Goal: Task Accomplishment & Management: Use online tool/utility

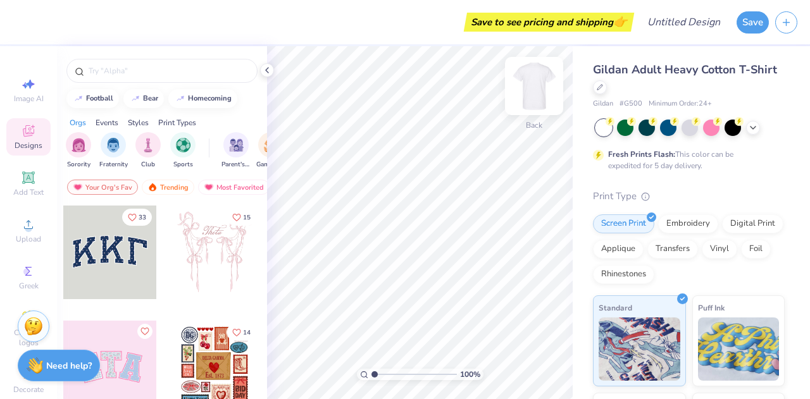
click at [526, 92] on img at bounding box center [533, 86] width 51 height 51
click at [20, 238] on span "Upload" at bounding box center [28, 239] width 25 height 10
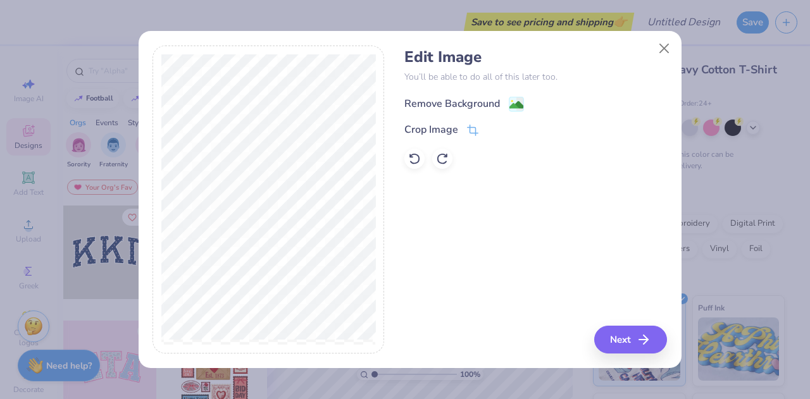
click at [506, 103] on div "Remove Background" at bounding box center [464, 104] width 120 height 16
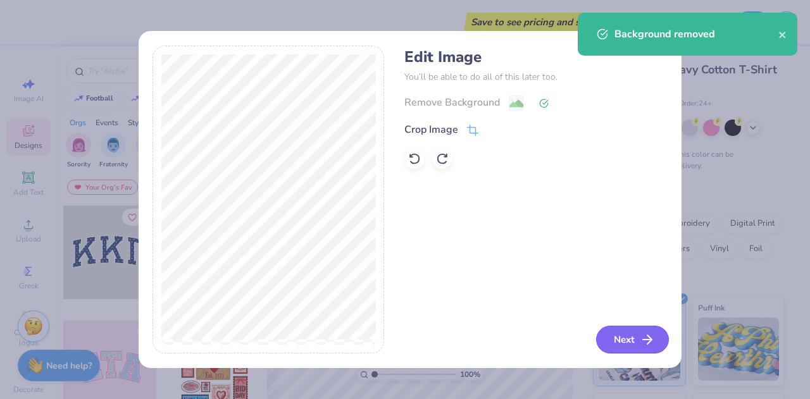
click at [620, 343] on button "Next" at bounding box center [632, 340] width 73 height 28
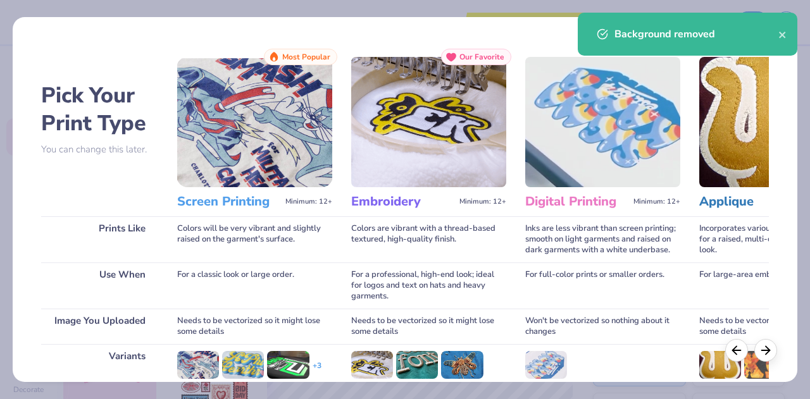
scroll to position [168, 0]
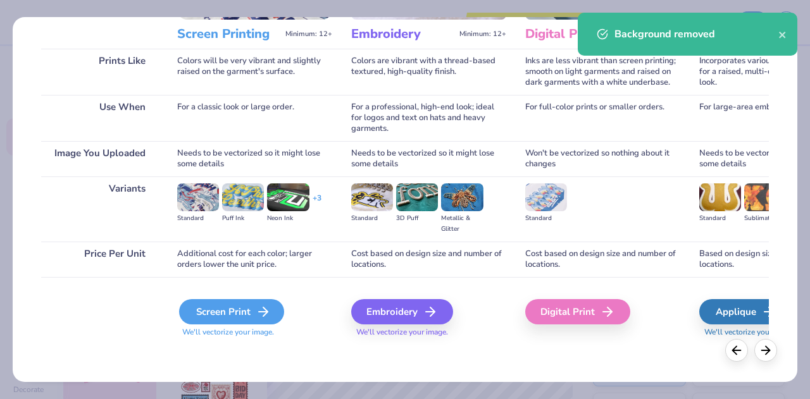
click at [237, 309] on div "Screen Print" at bounding box center [231, 311] width 105 height 25
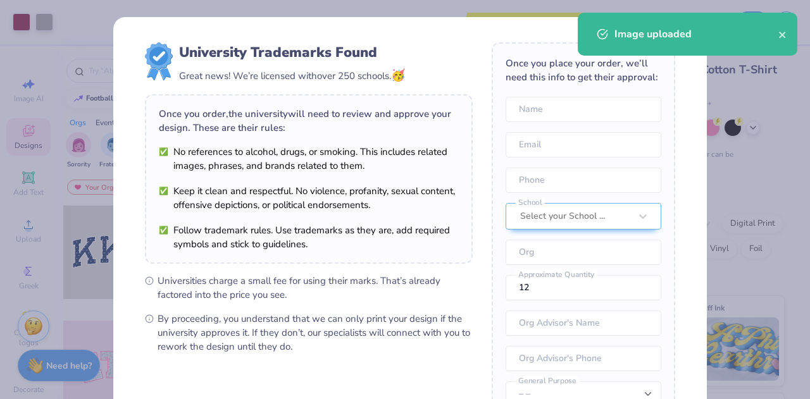
scroll to position [56, 0]
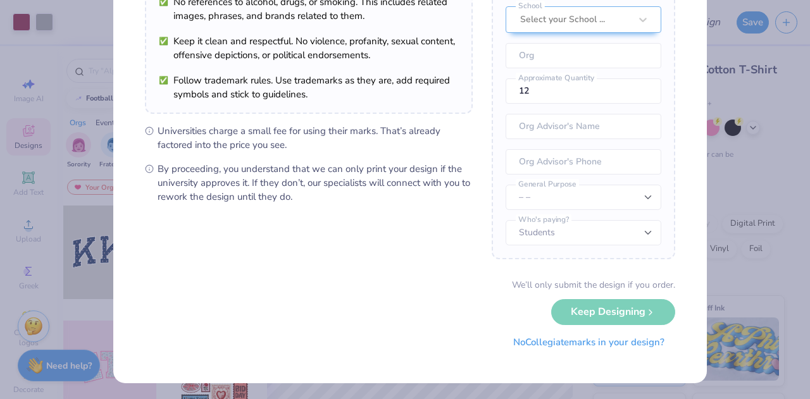
click at [588, 349] on button "No Collegiate marks in your design?" at bounding box center [588, 342] width 173 height 26
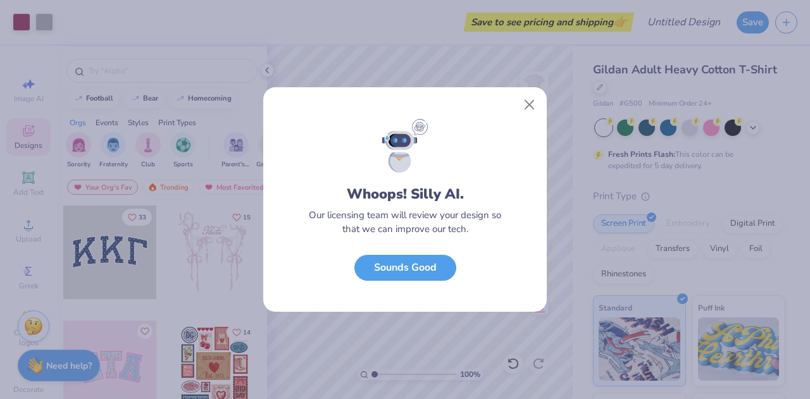
scroll to position [6, 0]
click at [372, 259] on button "Sounds Good" at bounding box center [405, 265] width 102 height 26
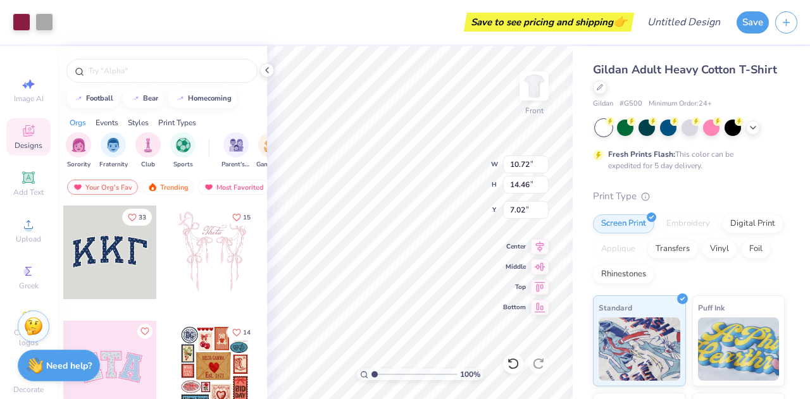
click at [56, 18] on div "Art colors Save to see pricing and shipping 👉 Design Title Save" at bounding box center [405, 22] width 810 height 44
click at [46, 25] on div at bounding box center [44, 21] width 18 height 18
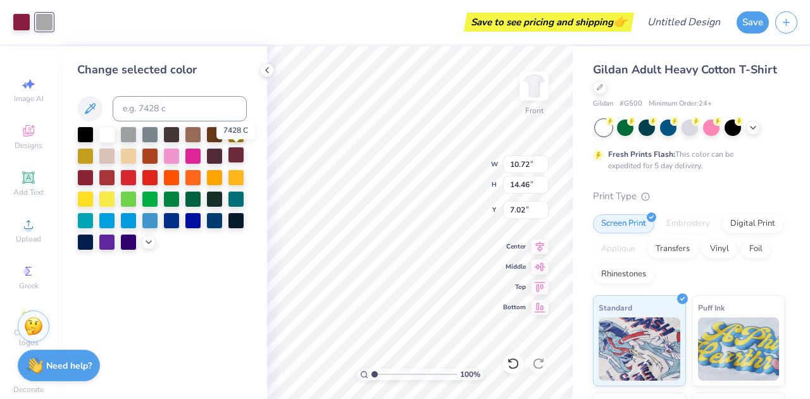
click at [231, 152] on div at bounding box center [236, 155] width 16 height 16
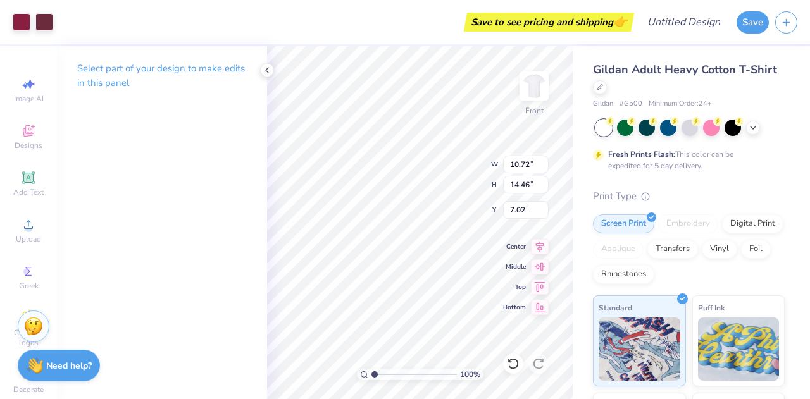
type input "4.26"
type input "10.50"
type input "14.63"
type input "4.26"
type input "3.37"
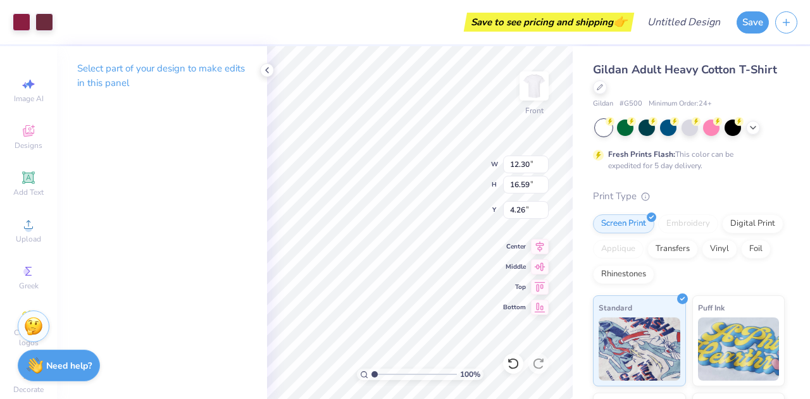
type input "12.30"
type input "16.59"
type input "3.57"
click at [530, 92] on img at bounding box center [533, 86] width 51 height 51
